Goal: Find specific page/section: Find specific page/section

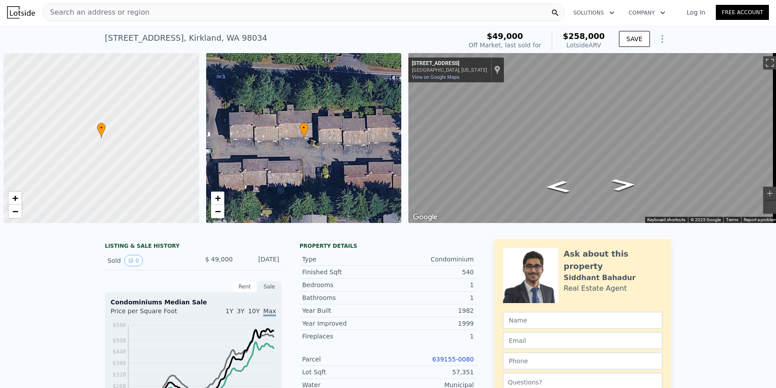
scroll to position [0, 4]
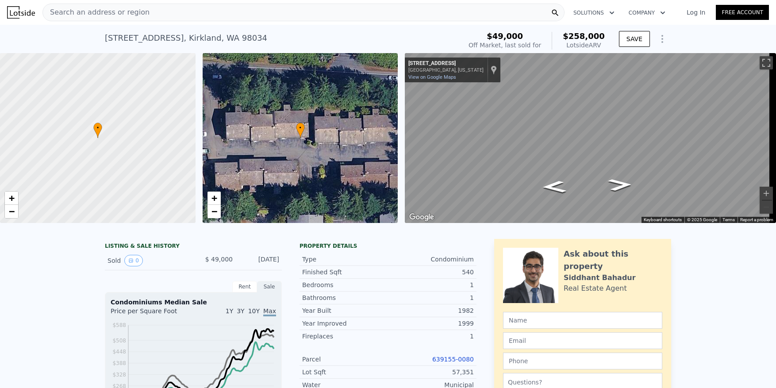
click at [111, 9] on span "Search an address or region" at bounding box center [96, 12] width 107 height 11
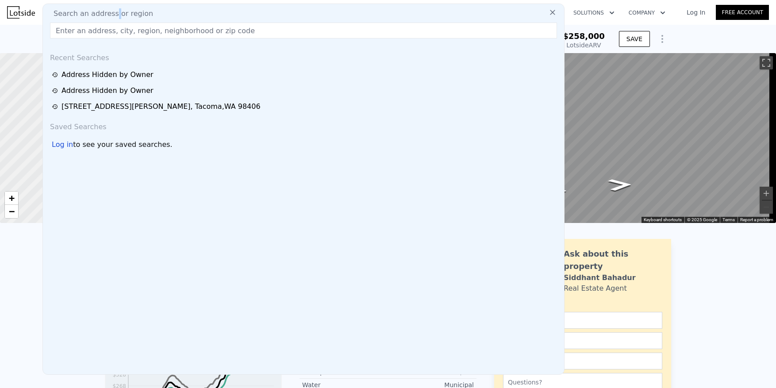
click at [111, 9] on span "Search an address or region" at bounding box center [99, 13] width 107 height 11
click at [104, 21] on div "Search an address or region Recent Searches Address Hidden by Owner Address Hid…" at bounding box center [303, 189] width 522 height 371
click at [102, 29] on input "text" at bounding box center [303, 31] width 507 height 16
paste input "[STREET_ADDRESS]"
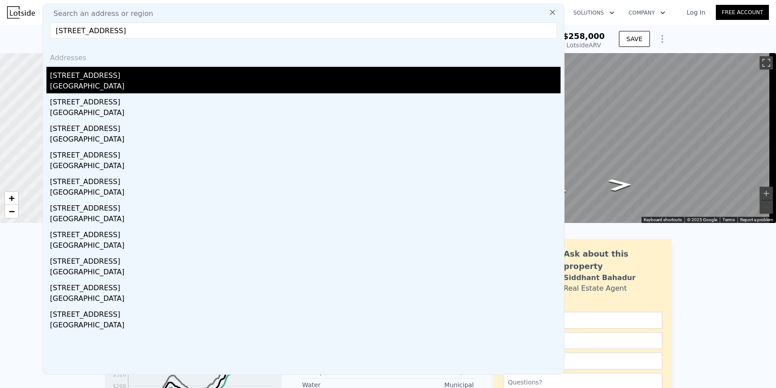
type input "[STREET_ADDRESS]"
click at [86, 85] on div "[GEOGRAPHIC_DATA]" at bounding box center [305, 87] width 511 height 12
